Goal: Information Seeking & Learning: Learn about a topic

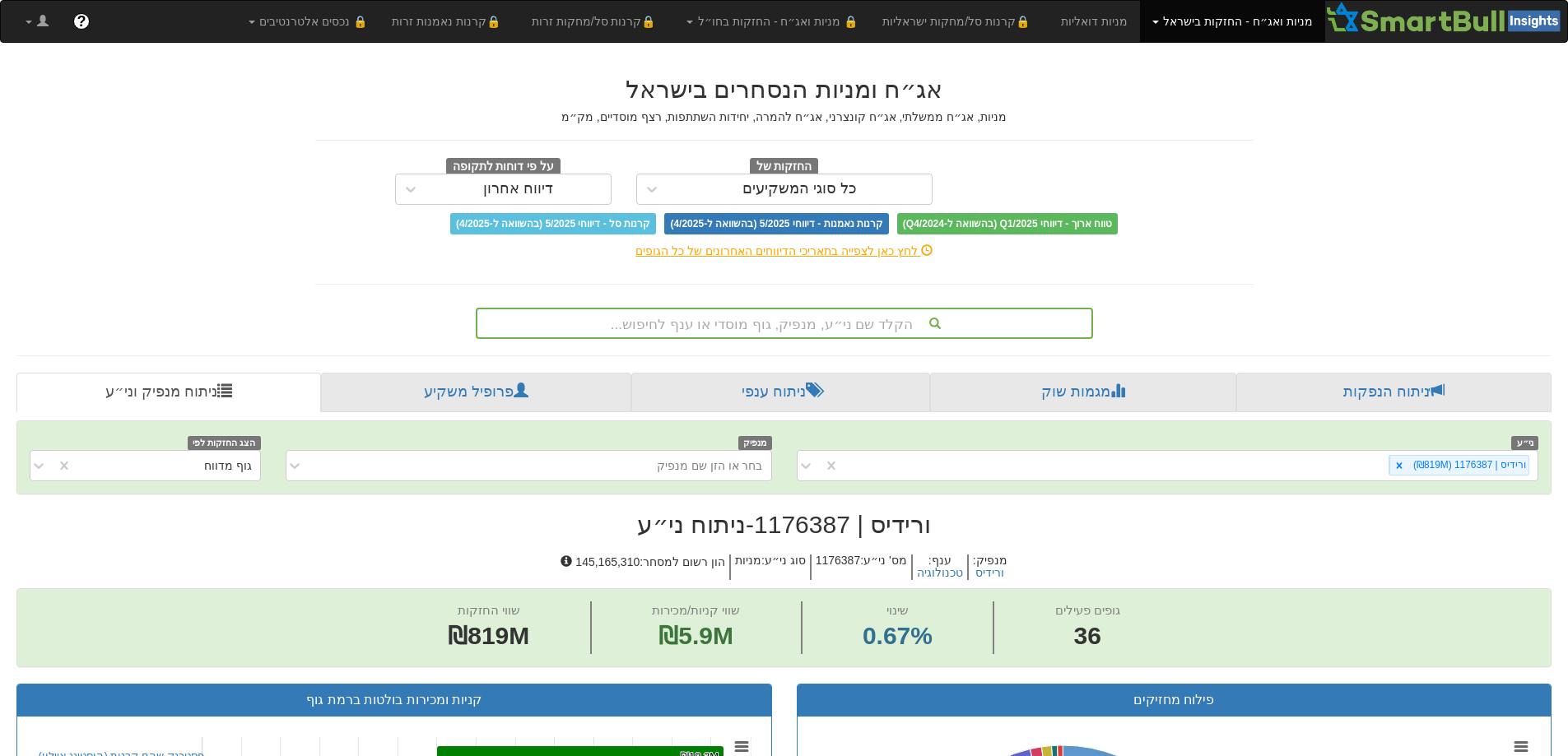
click at [761, 238] on div "לחץ כאן לצפייה בתאריכי הדיווחים האחרונים של כל הגופים" at bounding box center [784, 250] width 962 height 33
click at [779, 319] on div "הקלד שם ני״ע, מנפיק, גוף מוסדי או ענף לחיפוש..." at bounding box center [784, 323] width 614 height 28
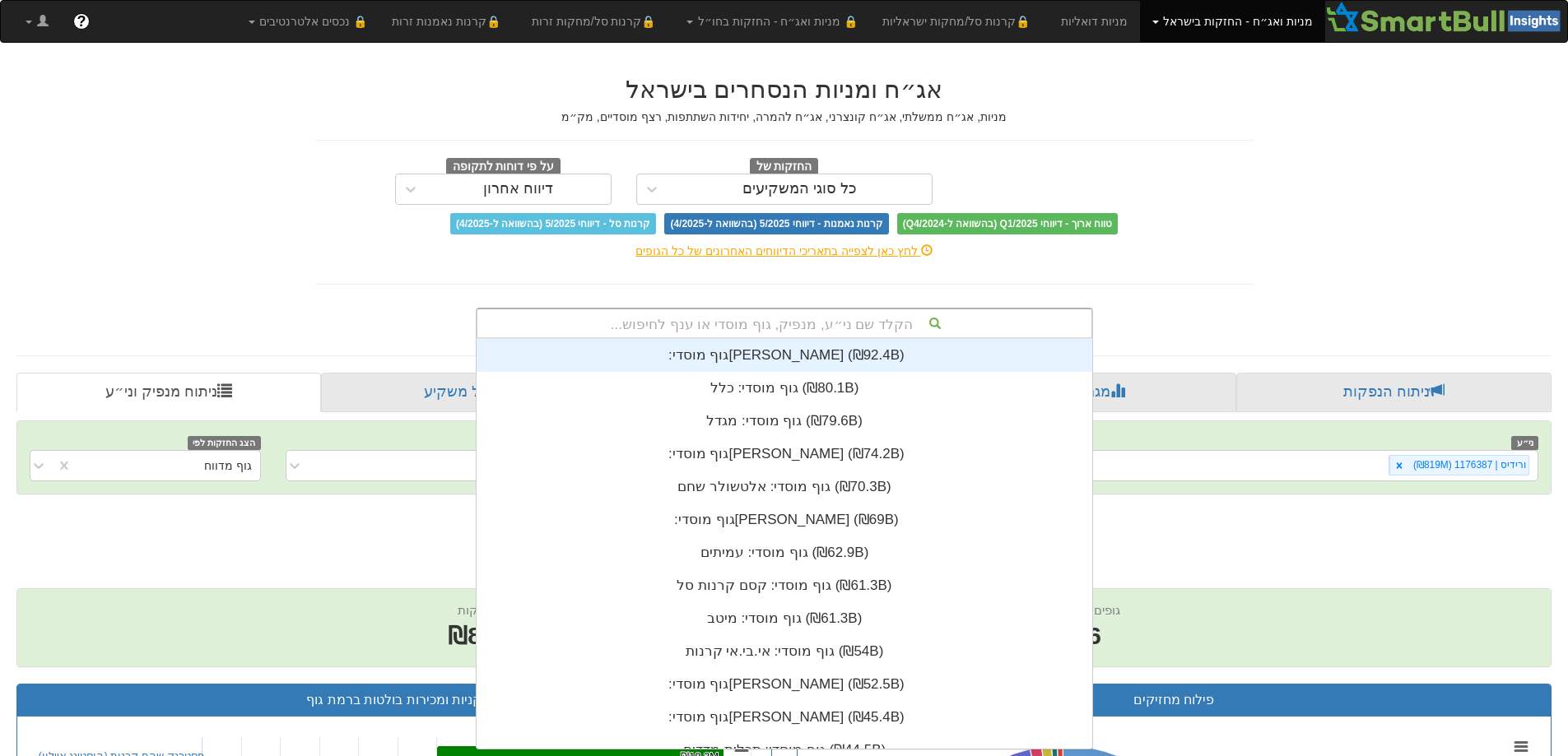
scroll to position [410, 0]
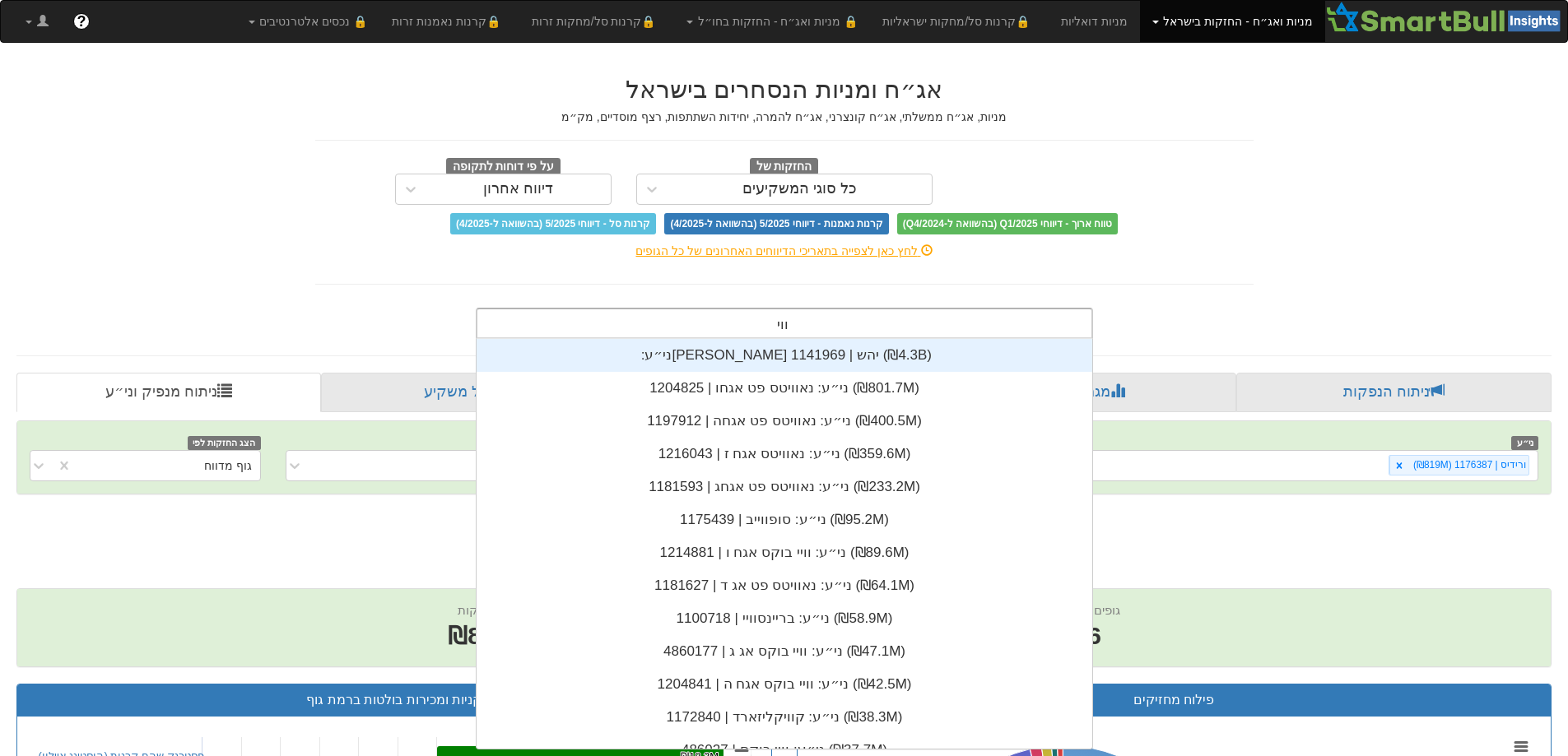
type input "וויש"
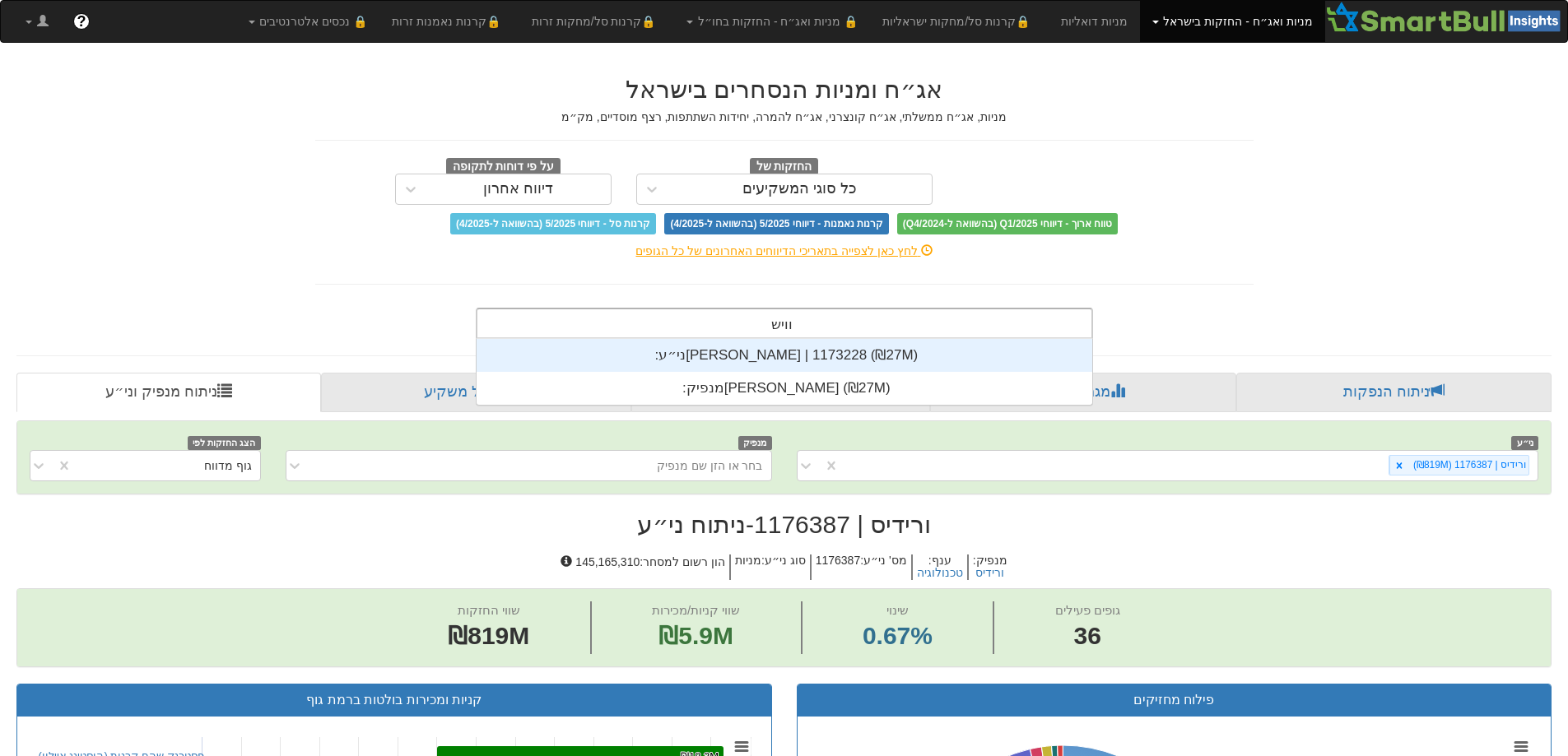
scroll to position [66, 0]
click at [783, 356] on div "ני״ע: ‏[PERSON_NAME] | 1173228 ‎(₪27M)‎" at bounding box center [784, 355] width 616 height 33
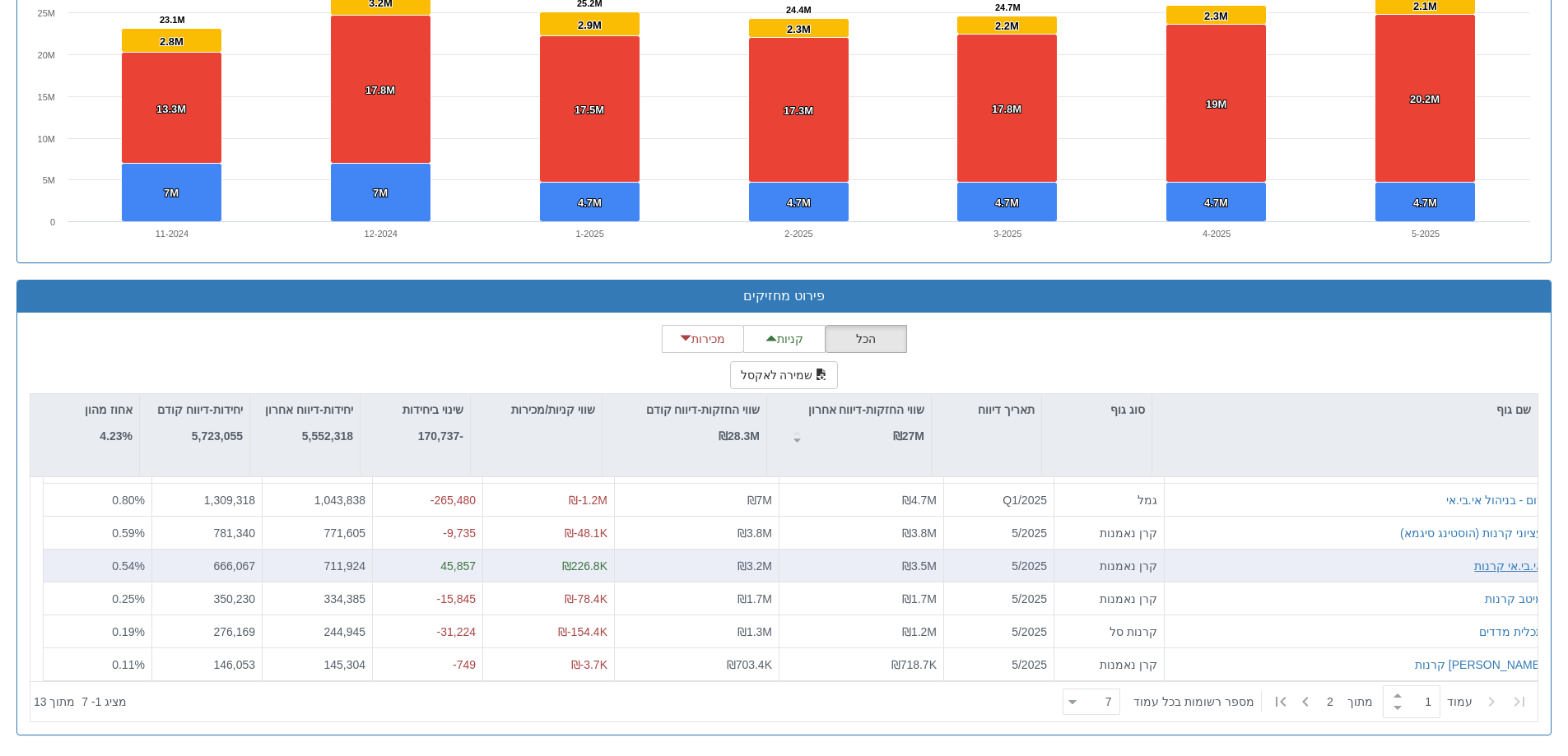
scroll to position [410, 0]
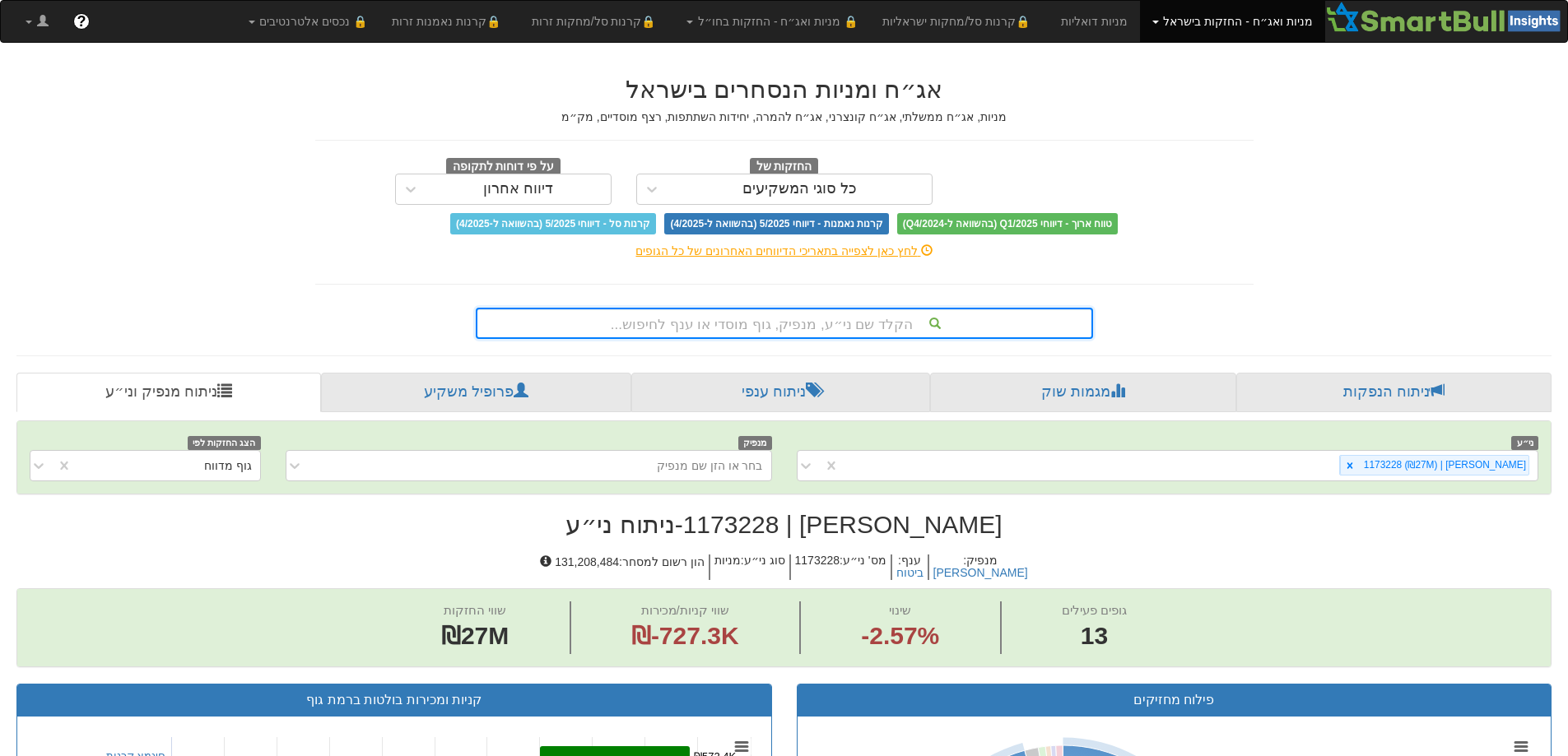
scroll to position [26, 0]
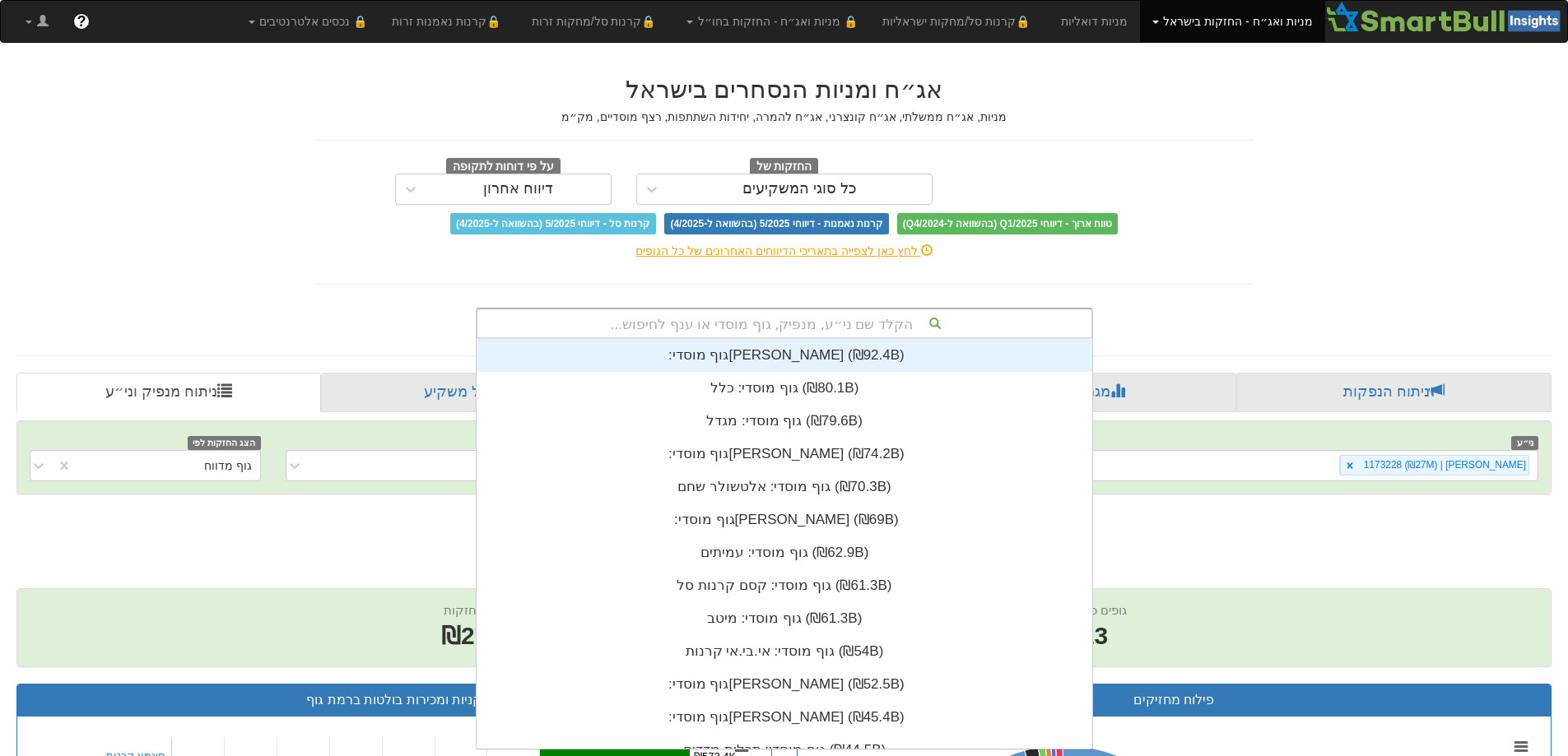
click at [759, 320] on div "הקלד שם ני״ע, מנפיק, גוף מוסדי או ענף לחיפוש..." at bounding box center [784, 323] width 614 height 28
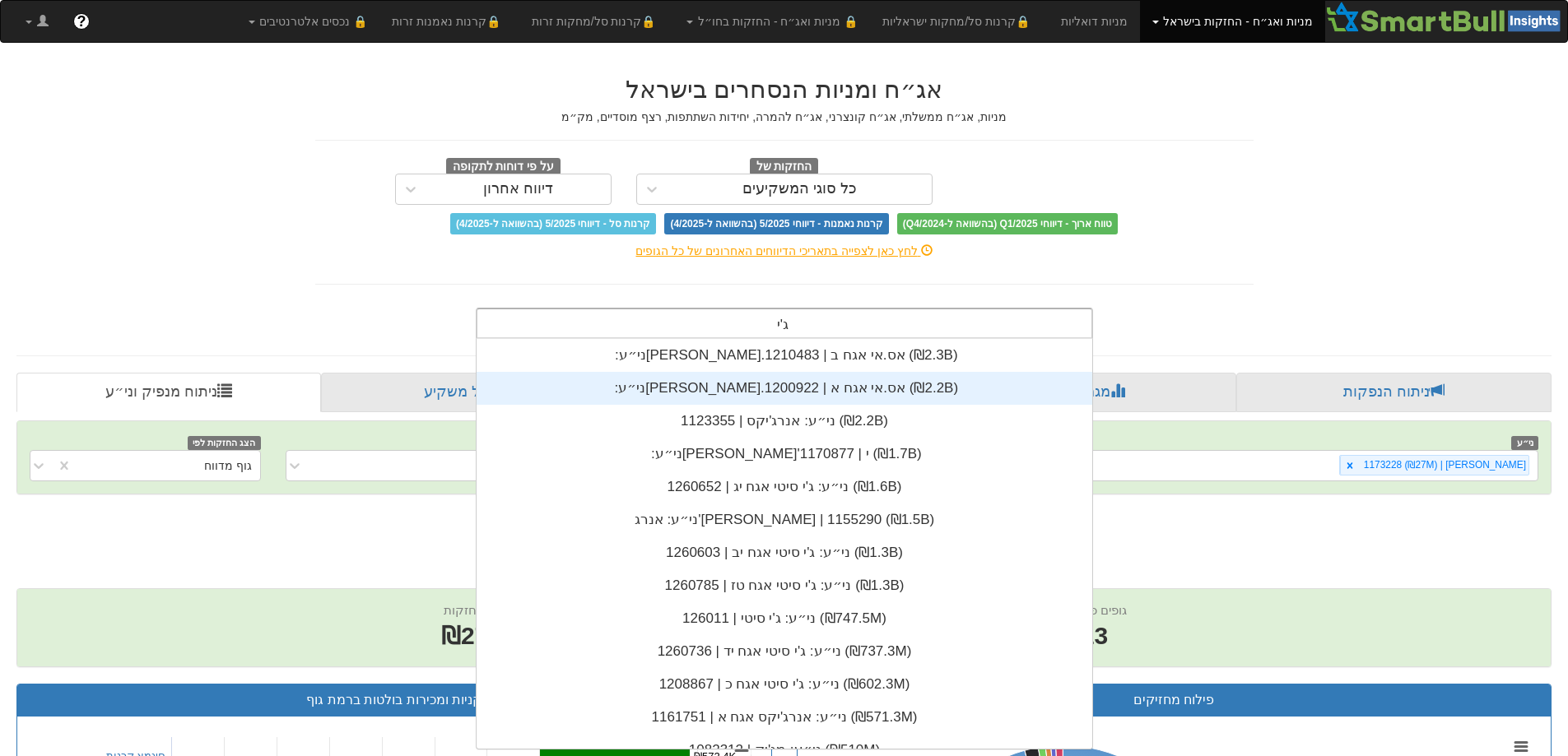
scroll to position [13, 0]
type input "[PERSON_NAME]"
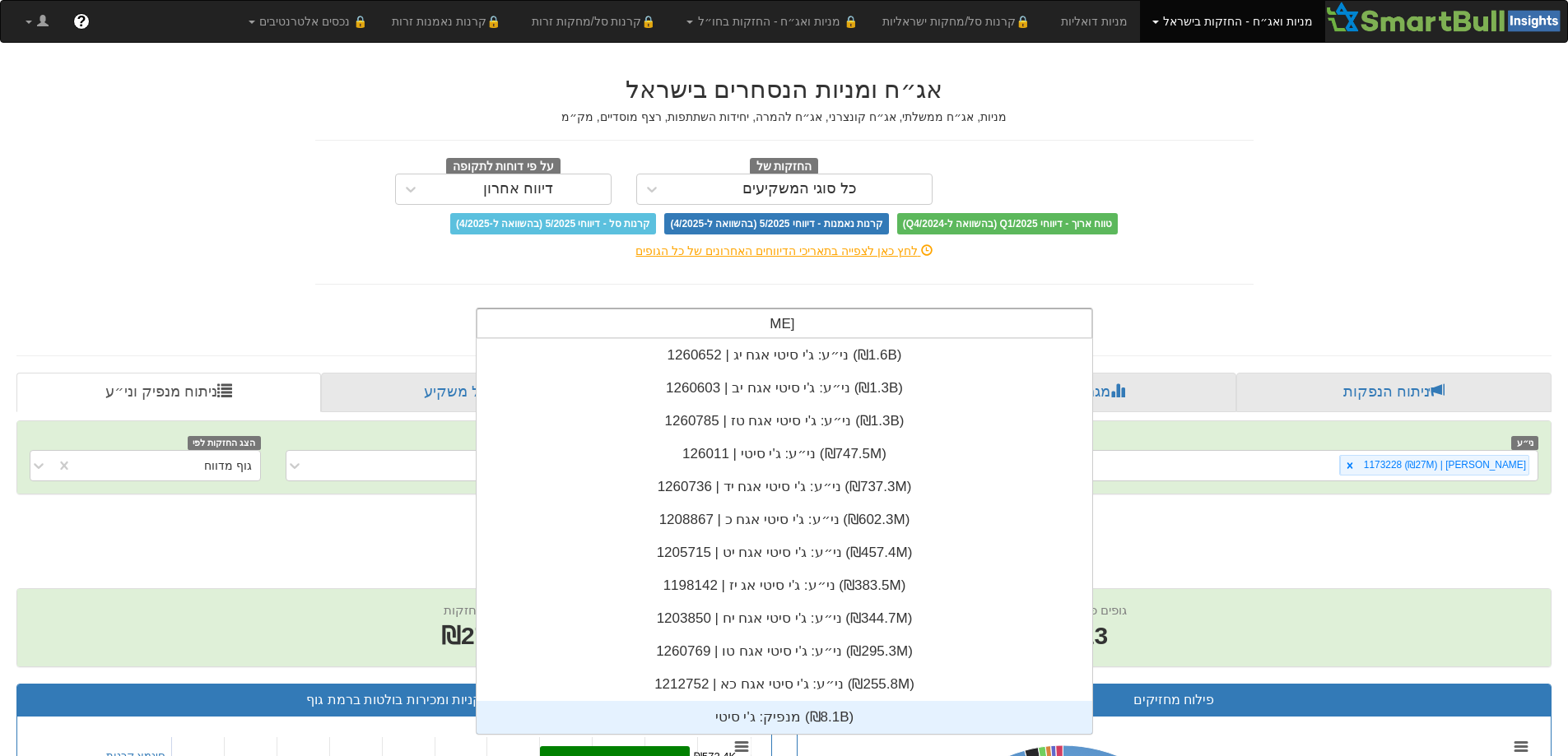
click at [782, 715] on div "מנפיק: ‏ג'י סיטי ‎(₪8.1B)‎" at bounding box center [784, 717] width 616 height 33
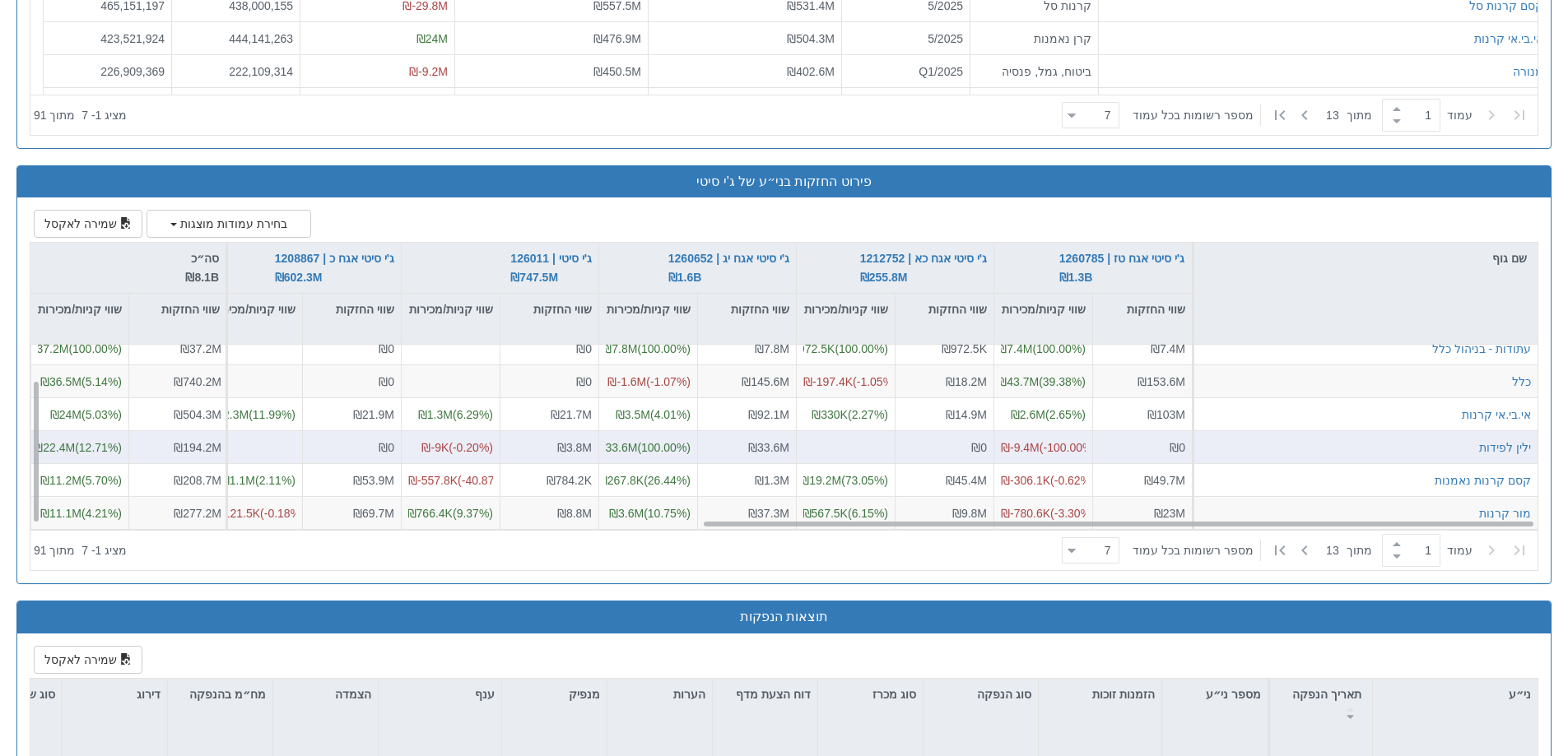
scroll to position [2386, 0]
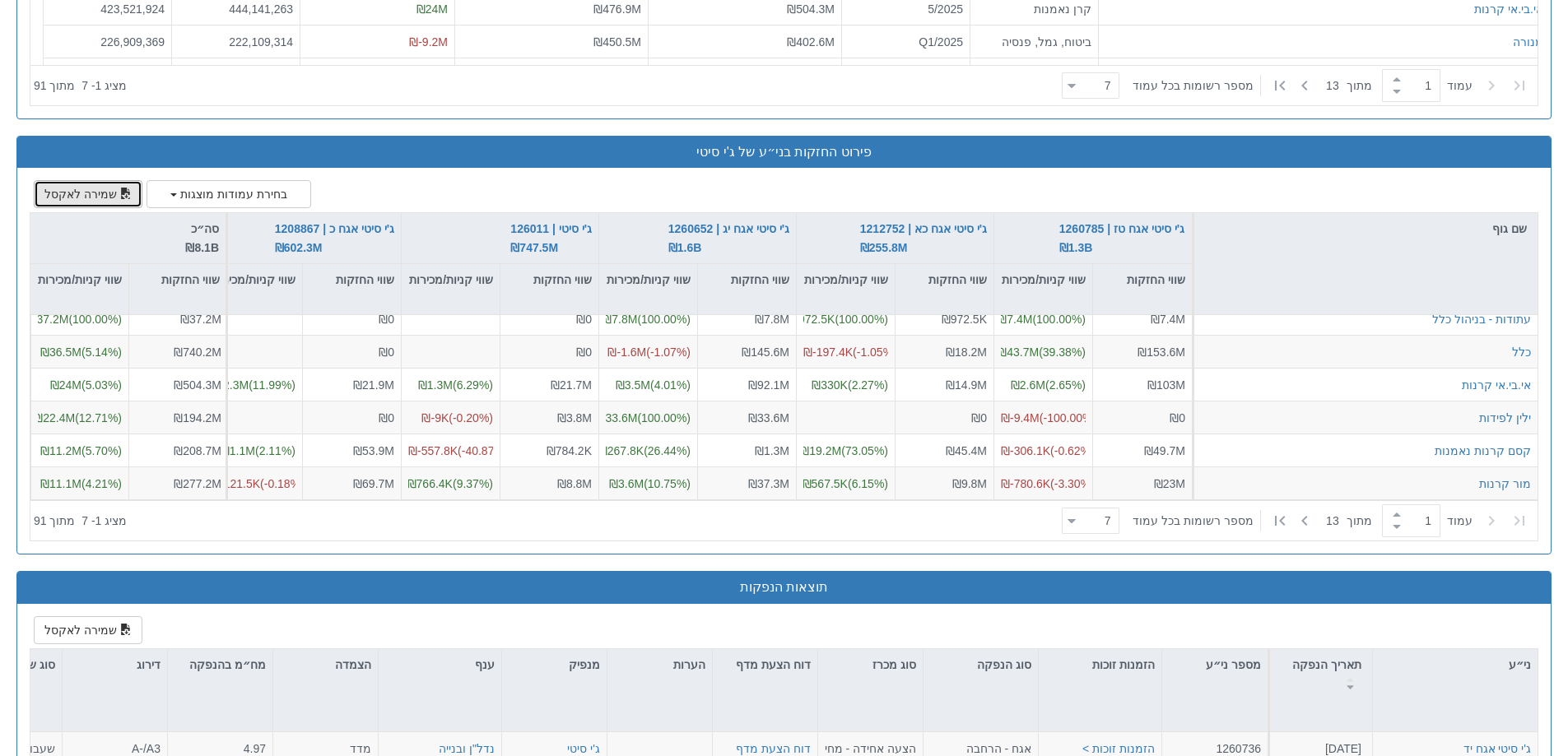
click at [103, 196] on button "שמירה לאקסל" at bounding box center [87, 194] width 109 height 28
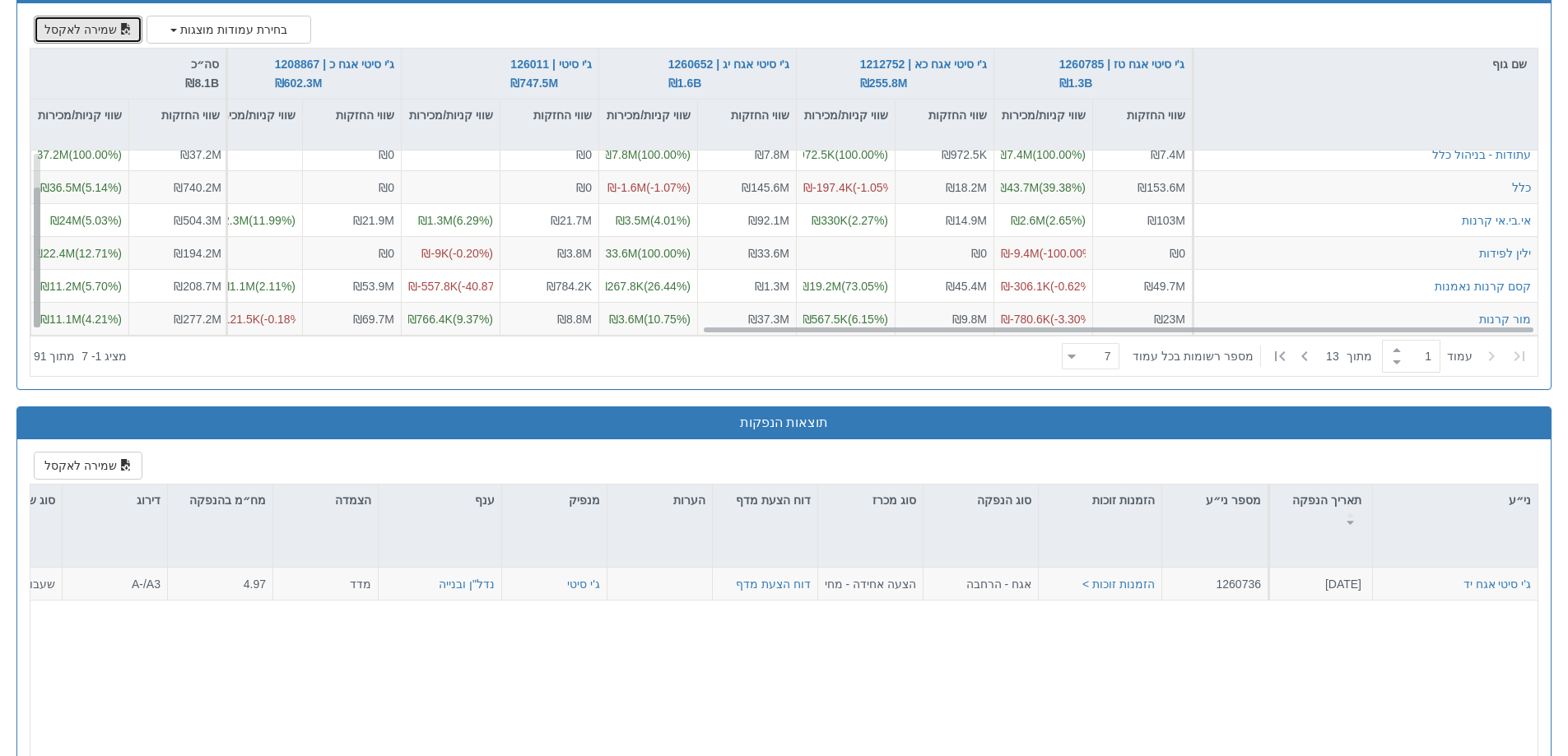
scroll to position [0, 1209]
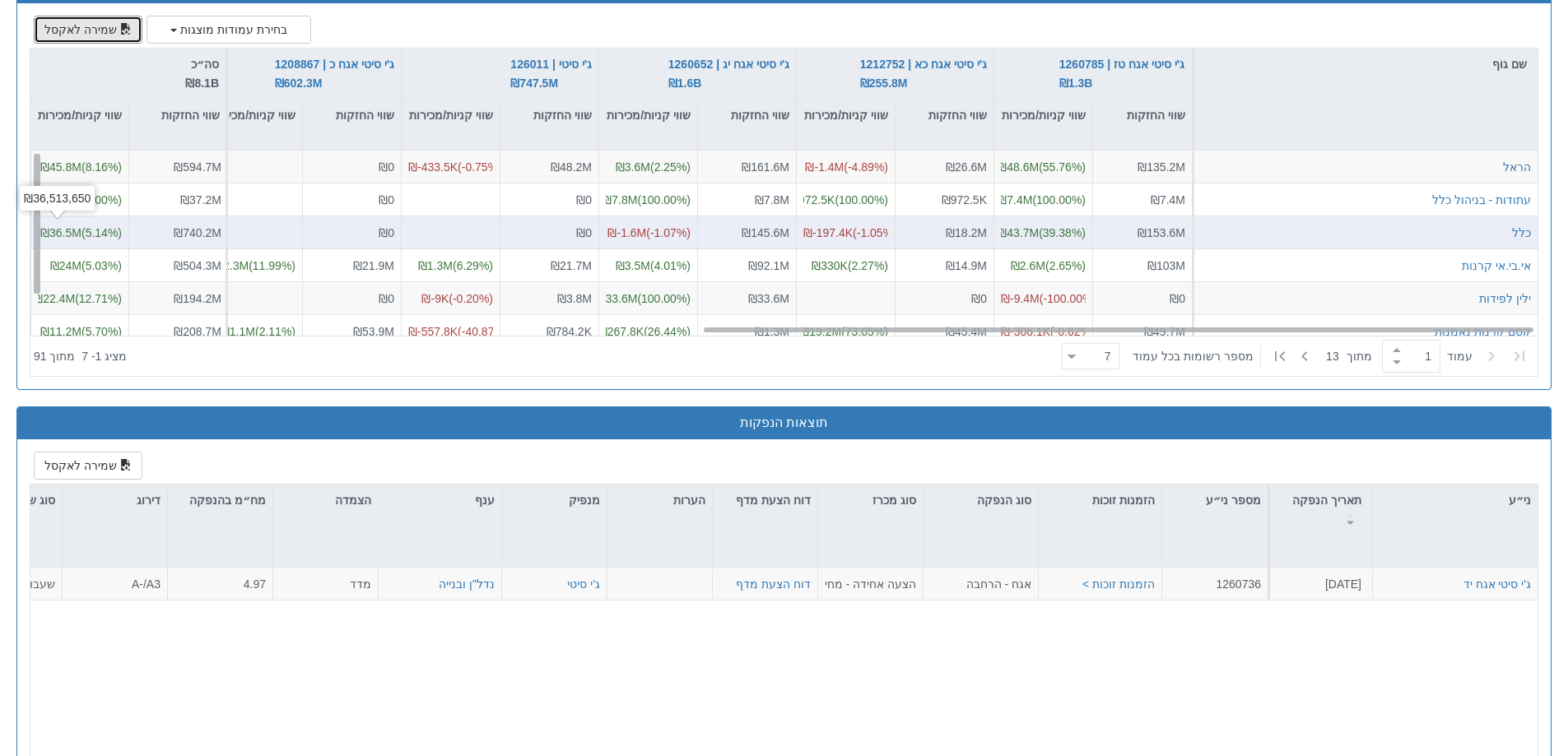
drag, startPoint x: 37, startPoint y: 305, endPoint x: 516, endPoint y: 328, distance: 479.6
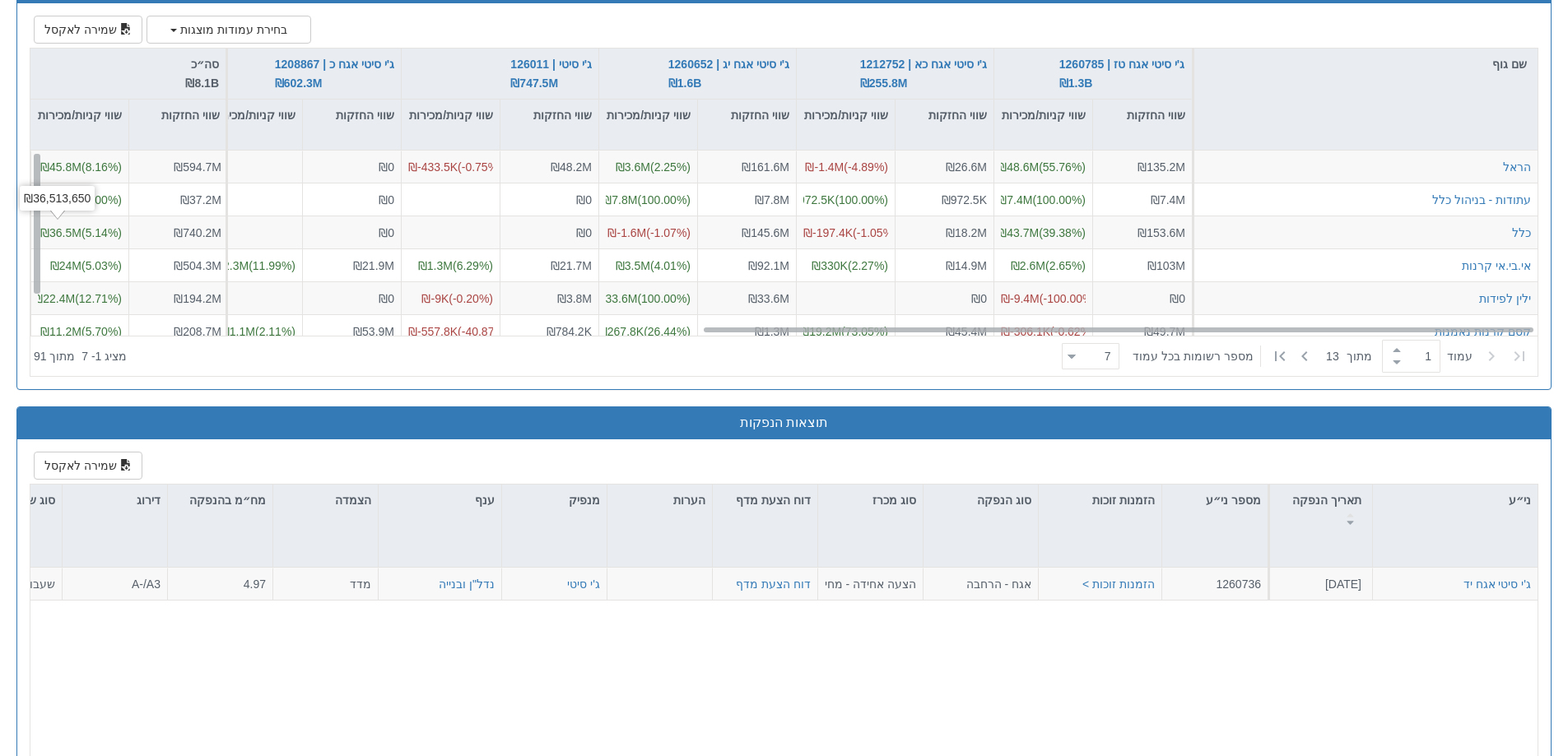
click at [62, 235] on div "[PERSON_NAME] ₪135.2M ₪48.6M ( 55.76 %) ₪26.6M ₪-1.4M ( -4.89 %) ₪161.6M ₪3.6M …" at bounding box center [784, 242] width 1507 height 185
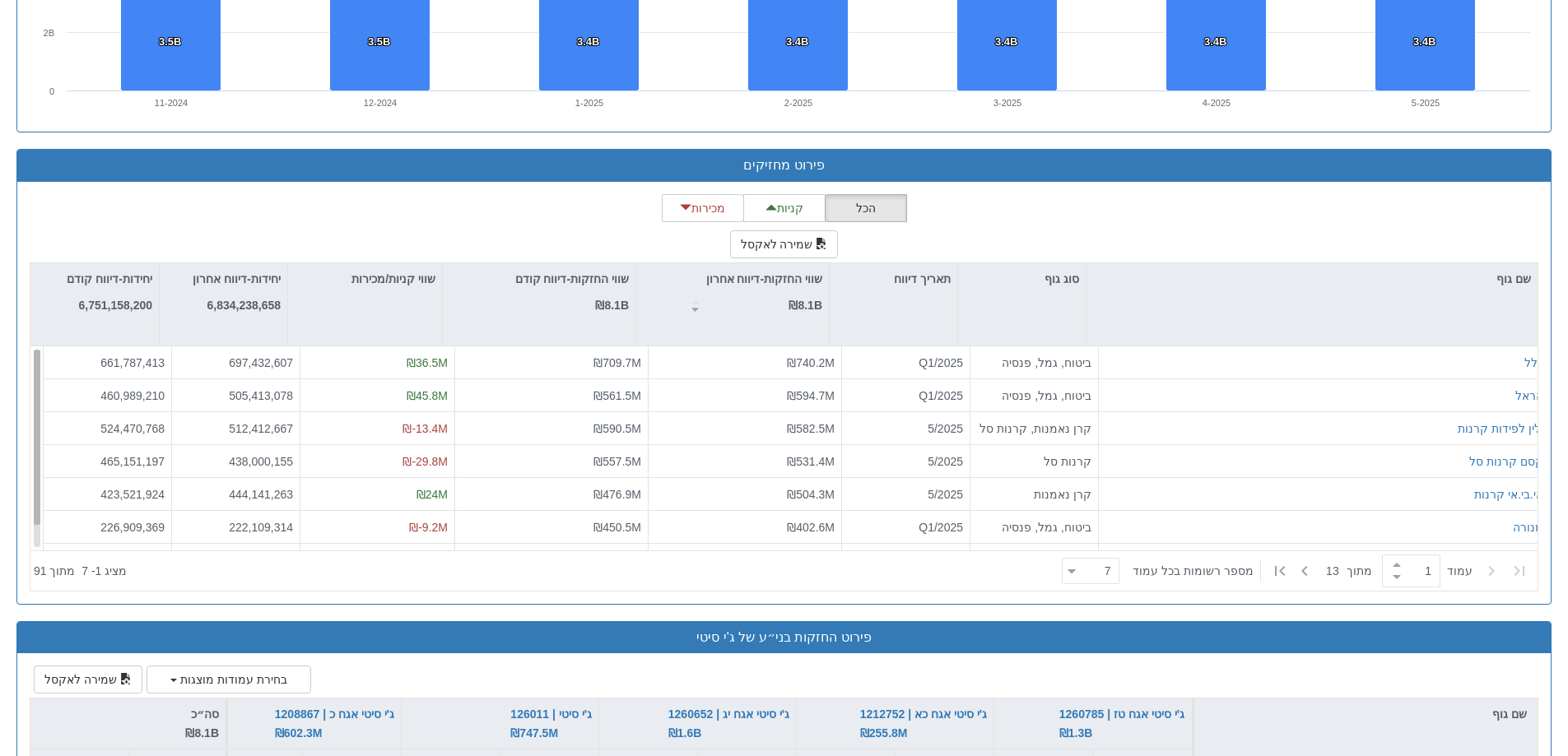
scroll to position [0, 0]
drag, startPoint x: 39, startPoint y: 435, endPoint x: 715, endPoint y: 213, distance: 711.5
click at [44, 386] on div "כלל ביטוח, גמל, פנסיה Q1/2025 ₪740.2M ₪709.7M ₪36.5M 697,432,607 661,787,413 [P…" at bounding box center [784, 449] width 1507 height 204
